Goal: Information Seeking & Learning: Learn about a topic

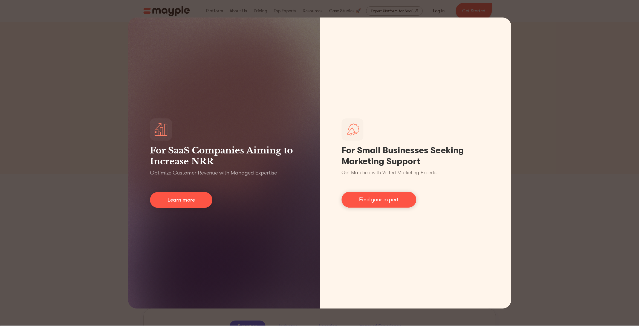
click at [231, 12] on div "For SaaS Companies Aiming to Increase NRR Optimize Customer Revenue with Manage…" at bounding box center [319, 163] width 639 height 326
click at [551, 28] on div "For SaaS Companies Aiming to Increase NRR Optimize Customer Revenue with Manage…" at bounding box center [319, 163] width 639 height 326
click at [572, 229] on div "For SaaS Companies Aiming to Increase NRR Optimize Customer Revenue with Manage…" at bounding box center [319, 163] width 639 height 326
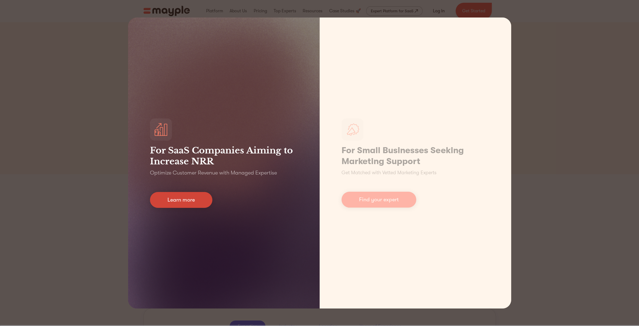
click at [171, 201] on link "Learn more" at bounding box center [181, 200] width 62 height 16
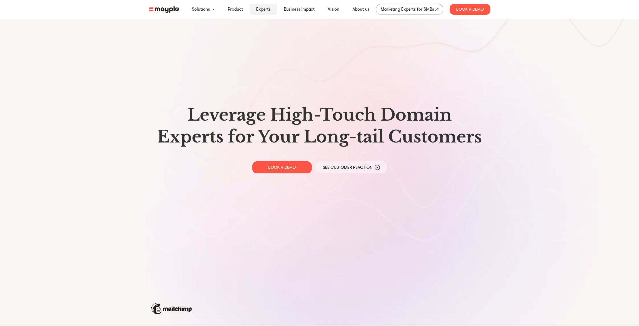
click at [262, 9] on link "Experts" at bounding box center [263, 9] width 14 height 7
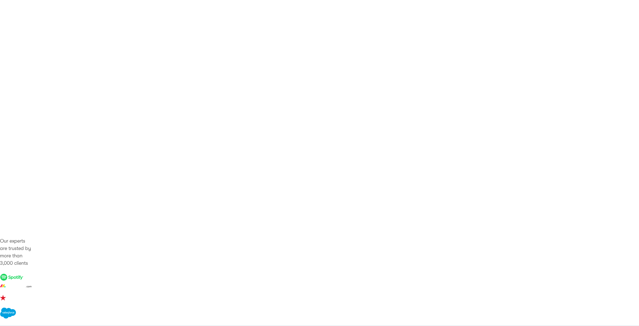
scroll to position [465, 0]
click at [611, 60] on section "HOW WE VET EXPERTS In a world of promises, rely on data Proven Track Record Exp…" at bounding box center [319, 8] width 639 height 458
